Goal: Answer question/provide support

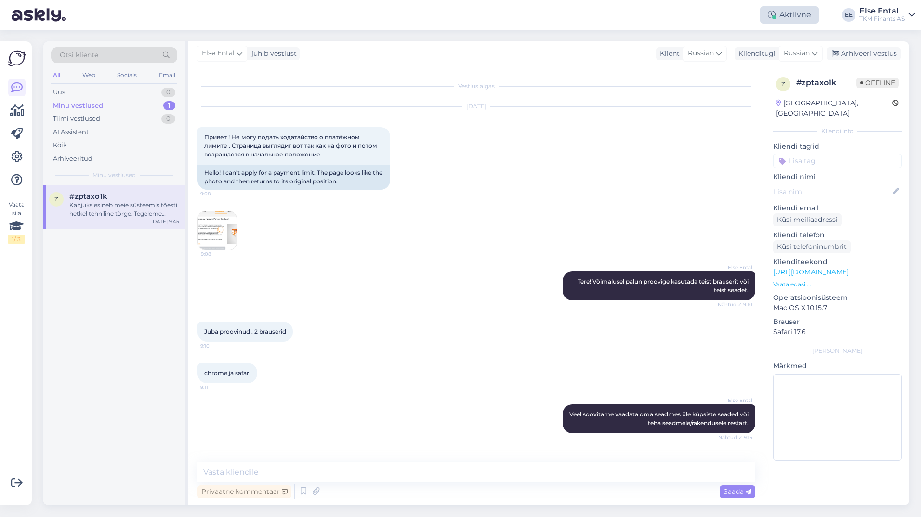
scroll to position [465, 0]
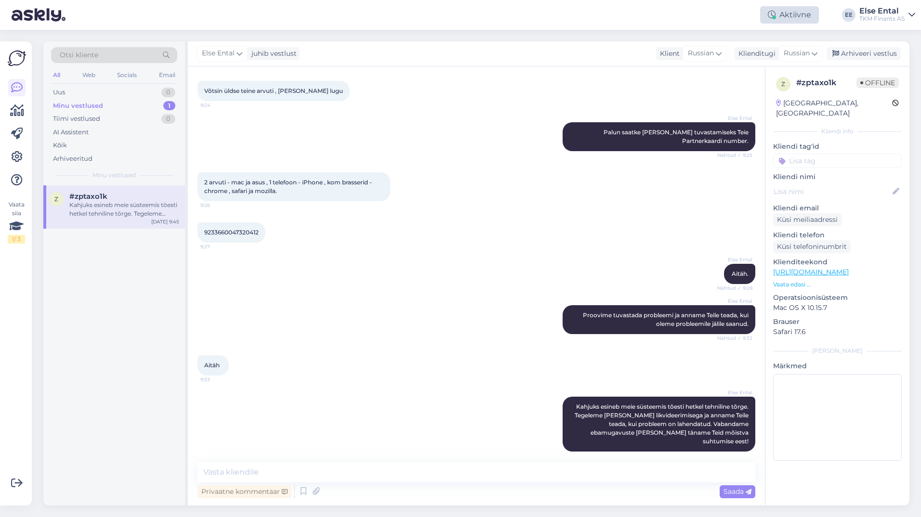
click at [790, 18] on div "Aktiivne" at bounding box center [789, 14] width 59 height 17
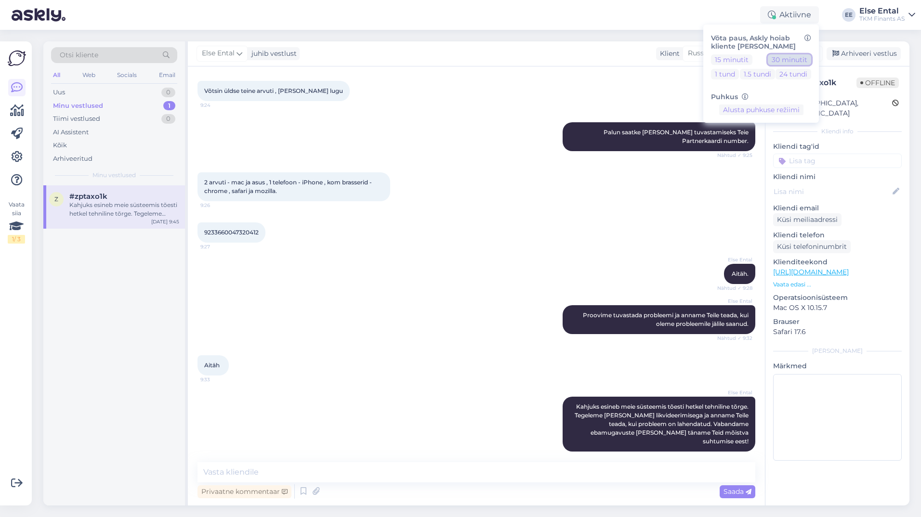
click at [785, 60] on button "30 minutit" at bounding box center [789, 59] width 43 height 11
click at [750, 140] on button "Lõpeta paus" at bounding box center [761, 140] width 49 height 11
click at [452, 312] on div "Else Ental Proovime tuvastada probleemi ja anname Teile teada, kui oleme proble…" at bounding box center [476, 320] width 558 height 50
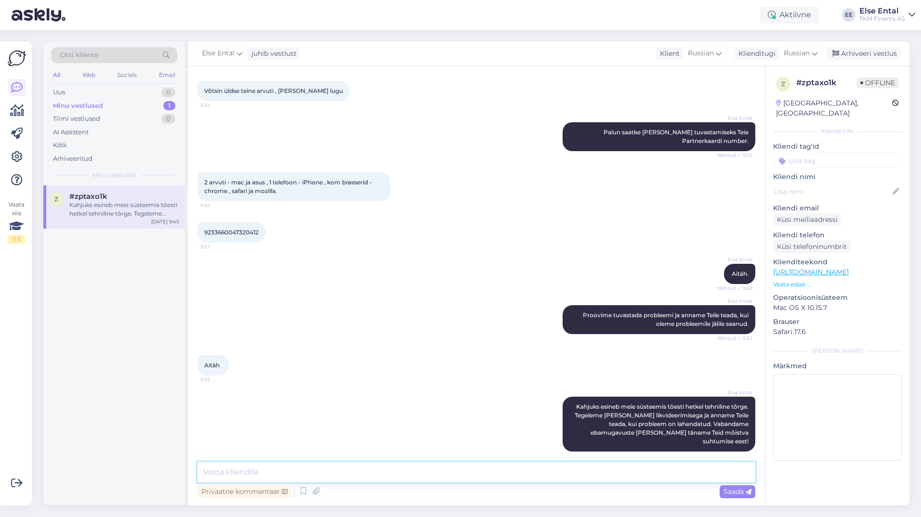
click at [340, 468] on textarea at bounding box center [476, 472] width 558 height 20
click at [267, 471] on textarea at bounding box center [476, 472] width 558 height 20
click at [534, 478] on textarea at bounding box center [476, 472] width 558 height 20
click at [255, 466] on textarea at bounding box center [476, 472] width 558 height 20
click at [379, 476] on textarea at bounding box center [476, 472] width 558 height 20
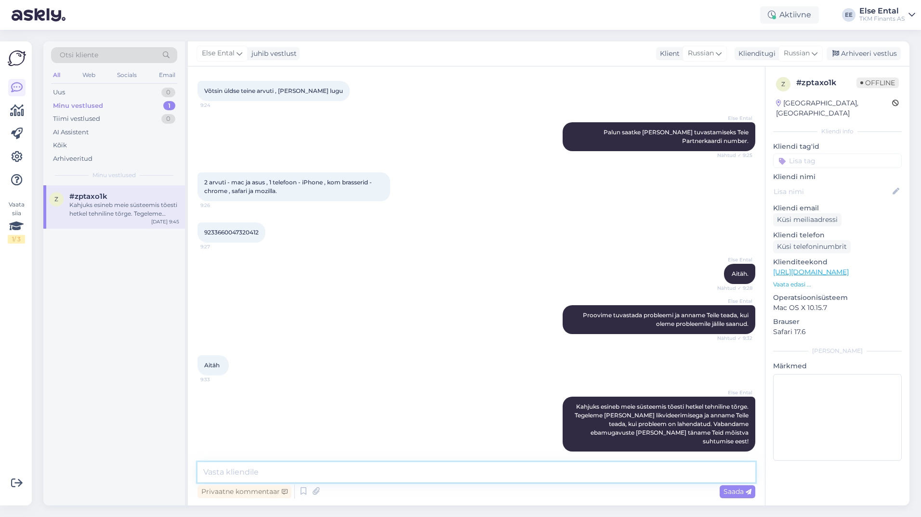
click at [422, 474] on textarea at bounding box center [476, 472] width 558 height 20
drag, startPoint x: 544, startPoint y: 474, endPoint x: 406, endPoint y: 504, distance: 141.5
click at [379, 472] on textarea "Meie süsteem on taas [PERSON_NAME] näeme, et Teil juba on õnnestunud lepingud s…" at bounding box center [476, 472] width 558 height 20
type textarea "Meie süsteem on taas [PERSON_NAME] näeme, et Teil on lepingute sõlmimine juba õ…"
click at [631, 470] on textarea "Meie süsteem on taas [PERSON_NAME] näeme, et Teil on lepingute sõlmimine juba õ…" at bounding box center [476, 472] width 558 height 20
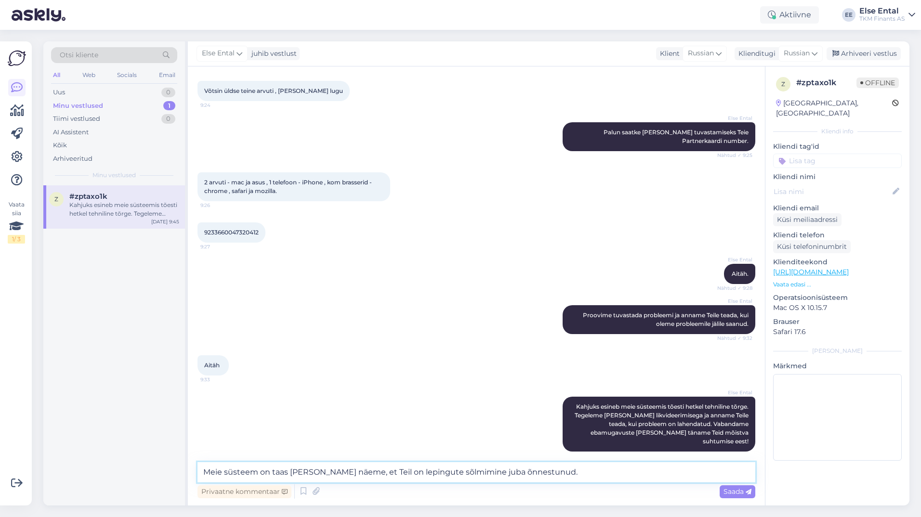
click at [619, 471] on textarea "Meie süsteem on taas [PERSON_NAME] näeme, et Teil on lepingute sõlmimine juba õ…" at bounding box center [476, 472] width 558 height 20
click at [740, 489] on span "Saada" at bounding box center [737, 491] width 28 height 9
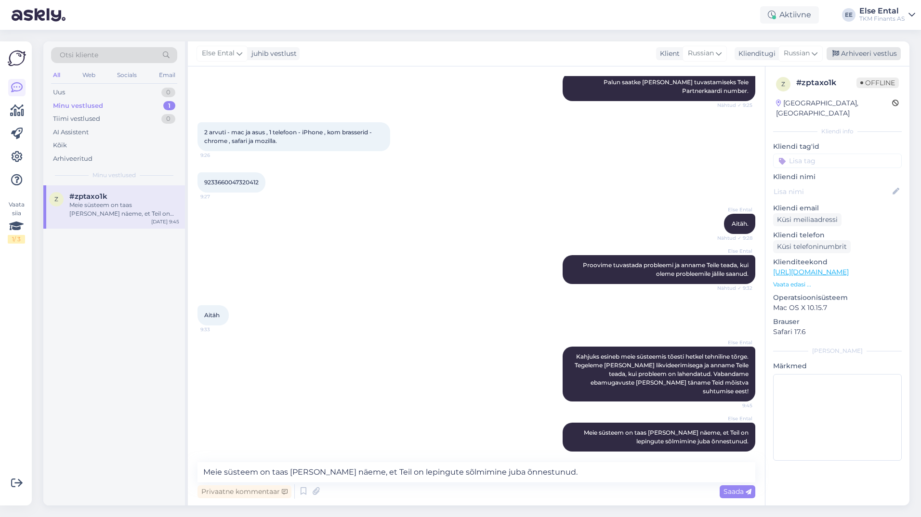
click at [860, 55] on div "Arhiveeri vestlus" at bounding box center [863, 53] width 74 height 13
